Goal: Information Seeking & Learning: Learn about a topic

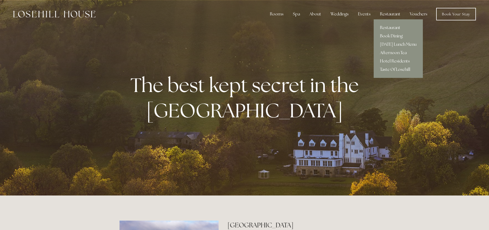
click at [391, 13] on div "Restaurant" at bounding box center [390, 14] width 29 height 10
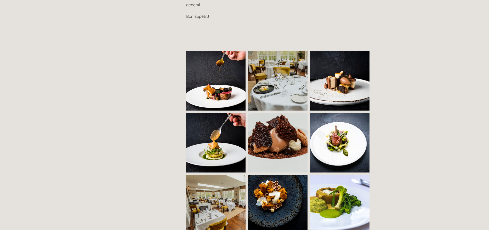
scroll to position [329, 0]
click at [217, 79] on img at bounding box center [220, 80] width 90 height 59
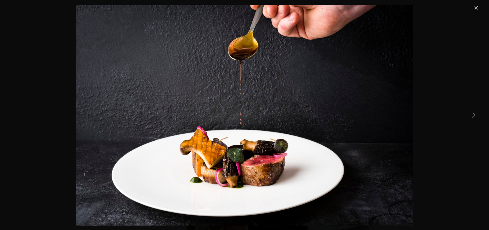
click at [473, 114] on link "Next Item" at bounding box center [474, 115] width 12 height 12
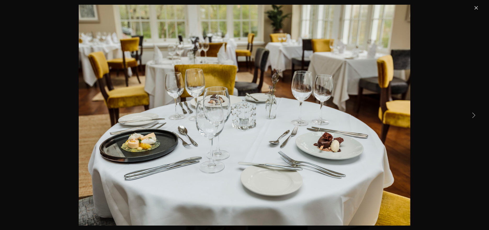
click at [473, 114] on link "Next Item" at bounding box center [474, 115] width 12 height 12
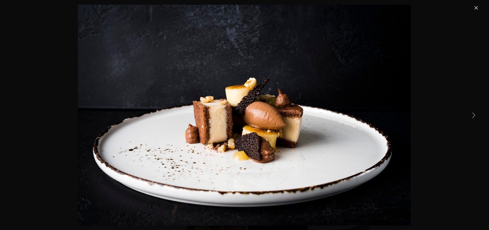
click at [473, 114] on link "Next Item" at bounding box center [474, 115] width 12 height 12
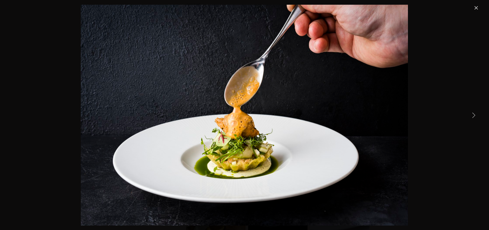
click at [473, 114] on link "Next Item" at bounding box center [474, 115] width 12 height 12
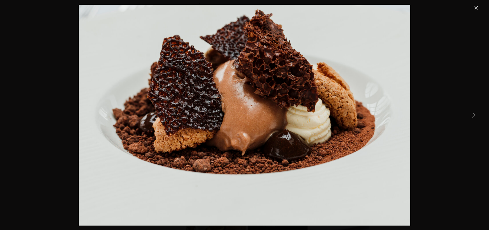
click at [473, 114] on link "Next Item" at bounding box center [474, 115] width 12 height 12
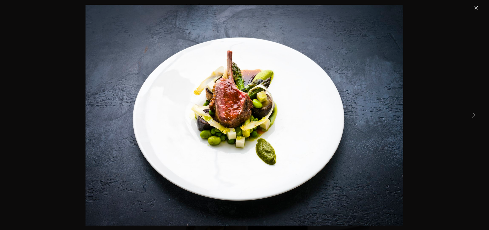
click at [473, 114] on link "Next Item" at bounding box center [474, 115] width 12 height 12
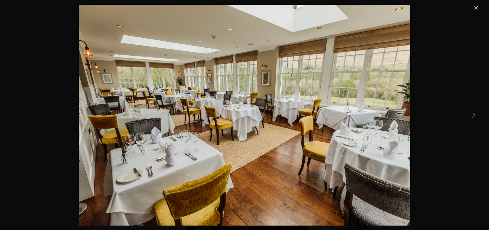
click at [473, 114] on link "Next Item" at bounding box center [474, 115] width 12 height 12
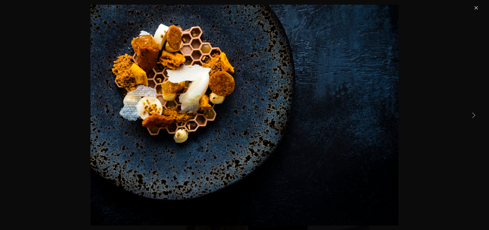
click at [473, 114] on link "Next Item" at bounding box center [474, 115] width 12 height 12
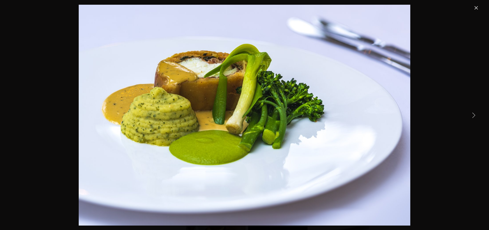
click at [473, 114] on link "Next Item" at bounding box center [474, 115] width 12 height 12
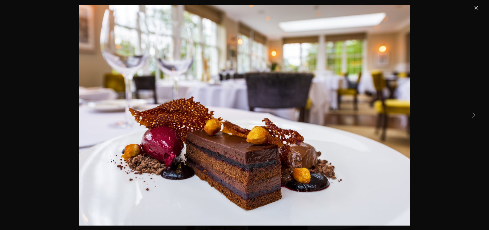
click at [473, 114] on link "Next Item" at bounding box center [474, 115] width 12 height 12
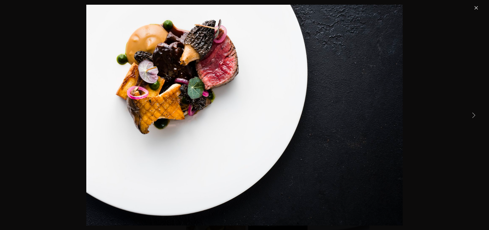
click at [473, 114] on link "Next Item" at bounding box center [474, 115] width 12 height 12
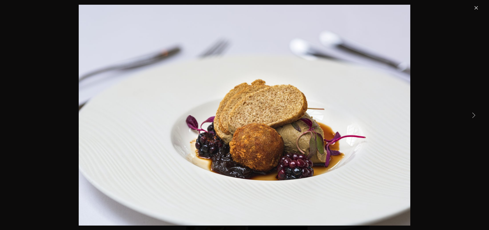
click at [473, 114] on link "Next Item" at bounding box center [474, 115] width 12 height 12
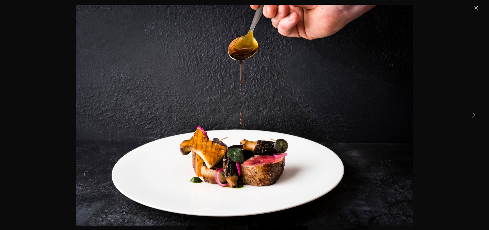
click at [473, 114] on link "Next Item" at bounding box center [474, 115] width 12 height 12
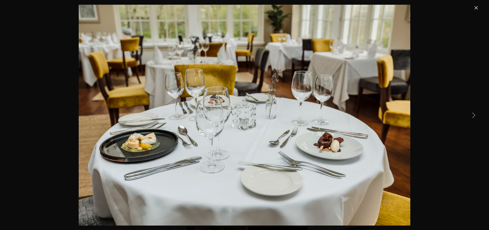
click at [476, 9] on link "Close" at bounding box center [476, 8] width 6 height 6
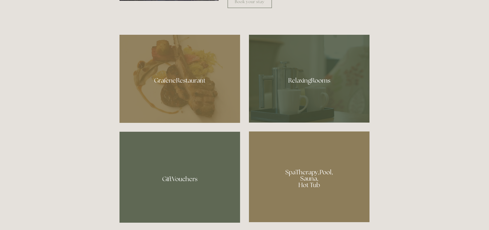
scroll to position [319, 0]
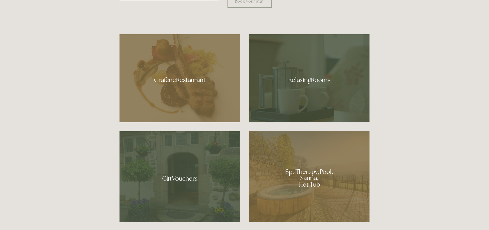
click at [302, 79] on div at bounding box center [309, 78] width 121 height 88
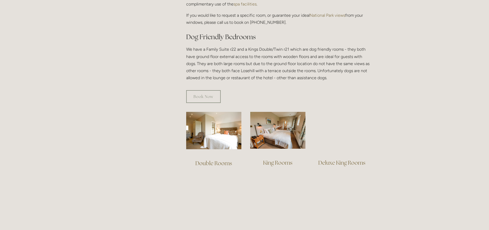
scroll to position [278, 0]
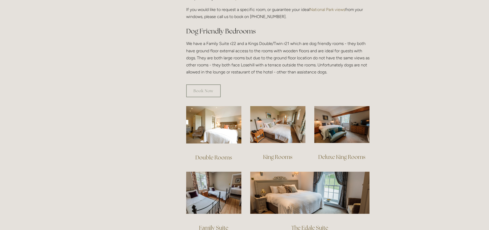
click at [216, 154] on link "Double Rooms" at bounding box center [213, 157] width 37 height 7
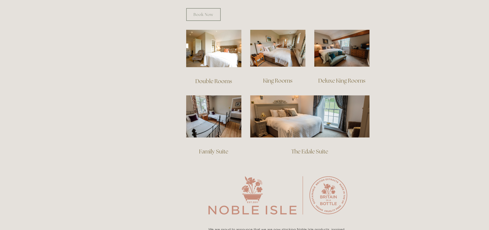
scroll to position [360, 0]
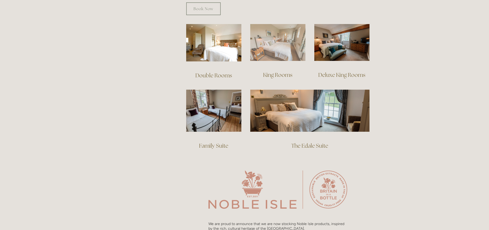
click at [275, 42] on img at bounding box center [277, 42] width 55 height 37
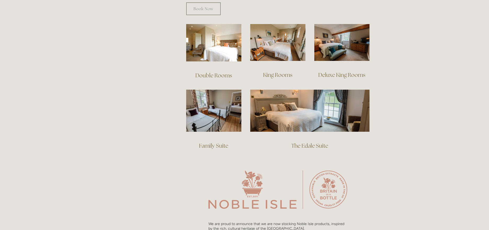
click at [335, 71] on link "Deluxe King Rooms" at bounding box center [341, 74] width 47 height 7
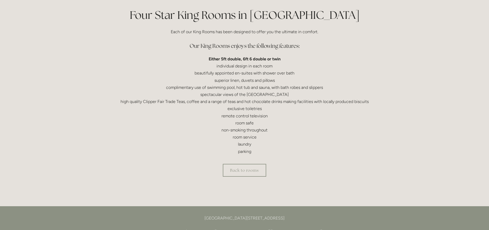
scroll to position [125, 0]
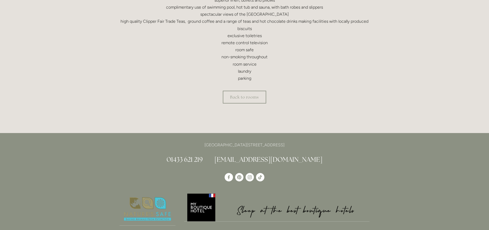
scroll to position [247, 0]
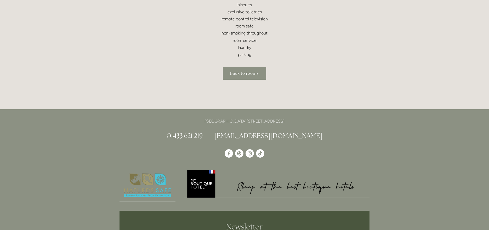
click at [250, 75] on link "Back to rooms" at bounding box center [244, 73] width 43 height 13
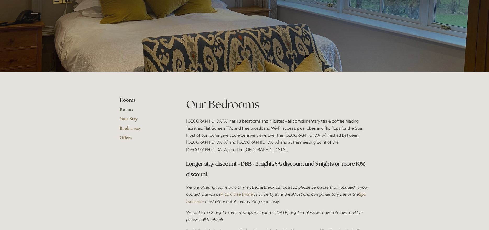
scroll to position [58, 0]
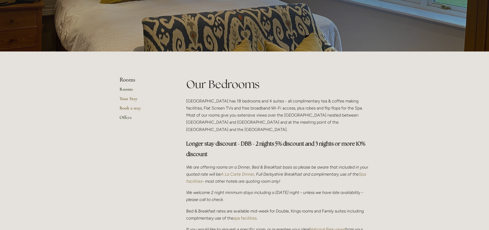
click at [128, 116] on link "Offers" at bounding box center [144, 119] width 50 height 9
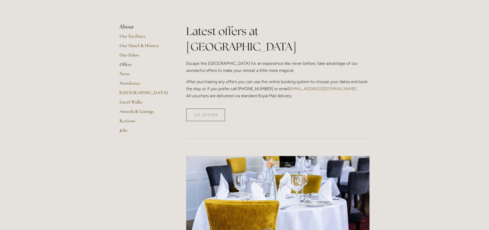
scroll to position [112, 0]
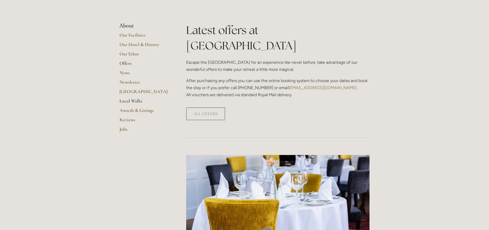
click at [129, 100] on link "Local Walks" at bounding box center [144, 102] width 50 height 9
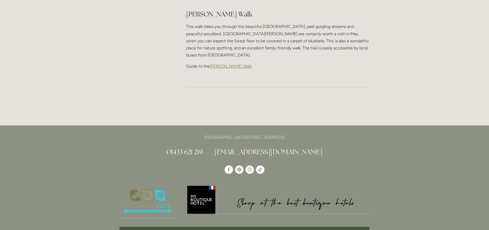
scroll to position [756, 0]
drag, startPoint x: 229, startPoint y: 36, endPoint x: 228, endPoint y: 33, distance: 3.2
click at [228, 33] on div "Padley Gorge Walk This walk takes you through the beautiful Longshaw Estate, pa…" at bounding box center [278, 39] width 192 height 69
click at [227, 64] on span "Padley Gorge Walk" at bounding box center [231, 66] width 42 height 5
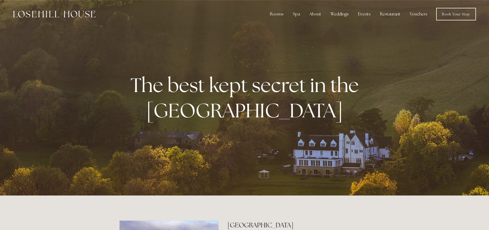
scroll to position [0, 0]
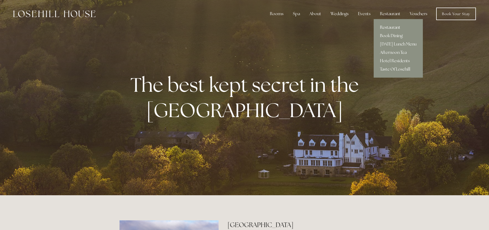
click at [395, 28] on link "Restaurant" at bounding box center [398, 27] width 49 height 8
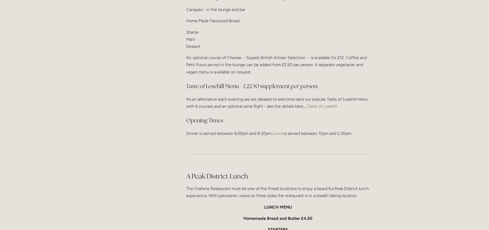
scroll to position [688, 0]
click at [323, 104] on link "Taste of Losehill" at bounding box center [322, 105] width 30 height 5
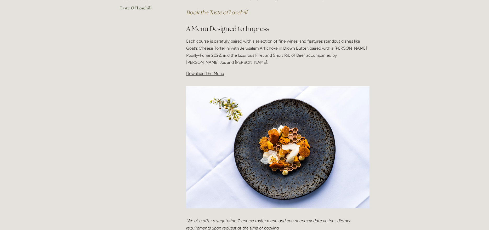
scroll to position [157, 0]
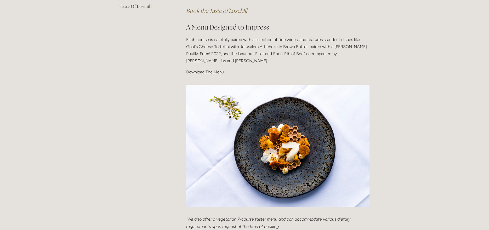
click at [200, 72] on span "Download The Menu" at bounding box center [205, 72] width 38 height 5
click at [206, 73] on span "Download The Menu" at bounding box center [205, 72] width 38 height 5
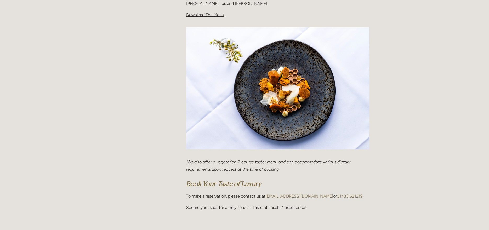
scroll to position [0, 0]
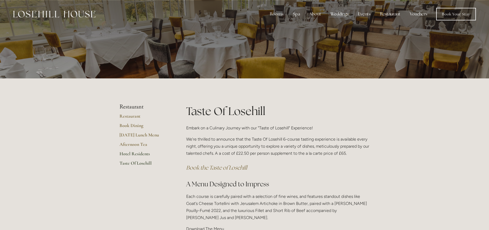
click at [136, 153] on link "Hotel Residents" at bounding box center [144, 155] width 50 height 9
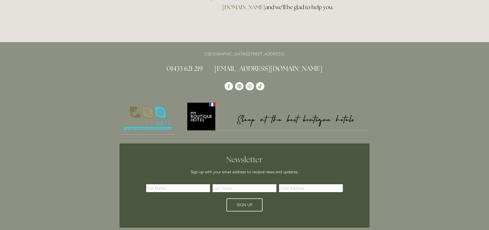
scroll to position [352, 0]
